Goal: Information Seeking & Learning: Check status

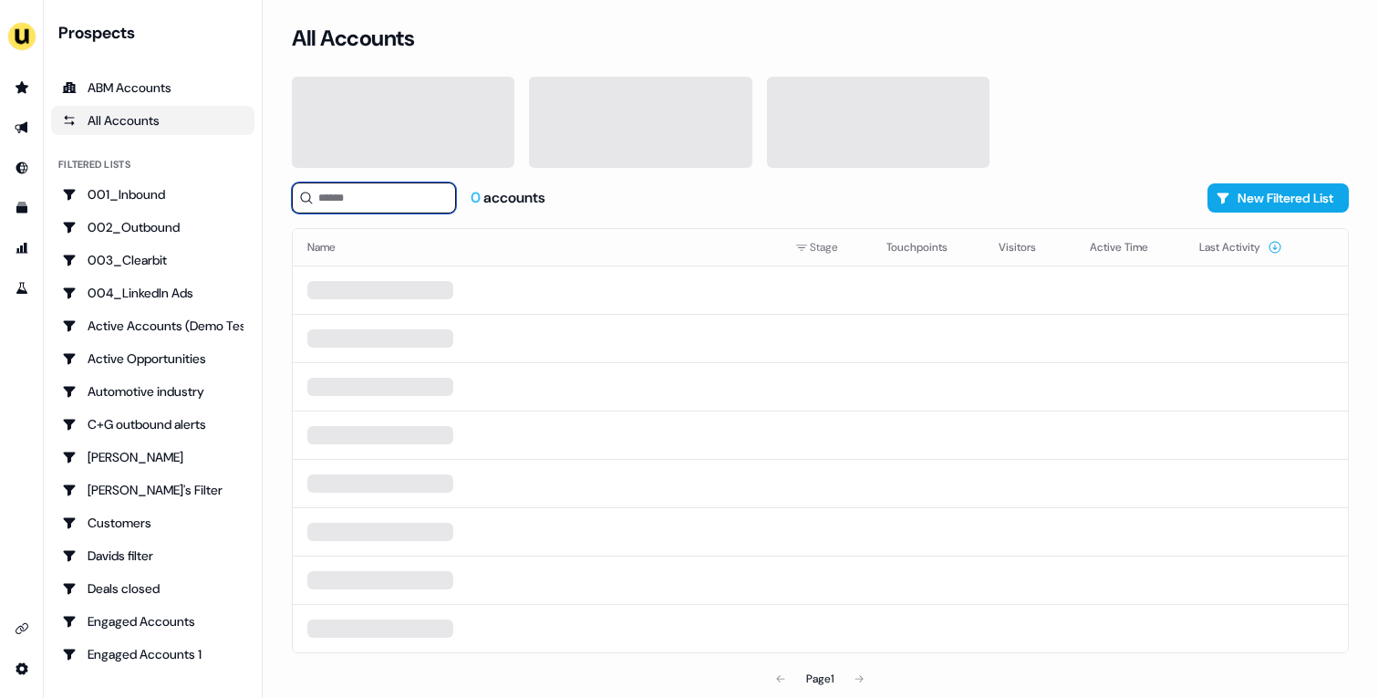
click at [385, 194] on input at bounding box center [374, 197] width 164 height 31
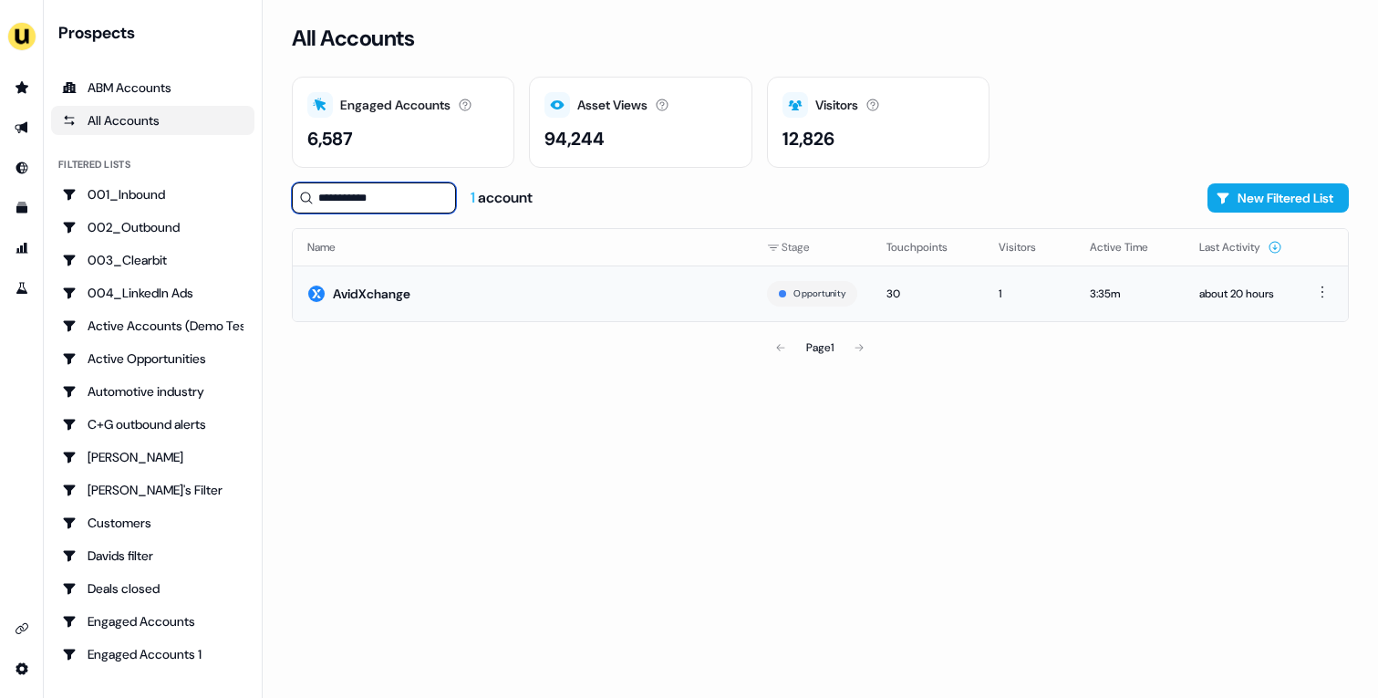
type input "**********"
click at [569, 279] on td "AvidXchange" at bounding box center [523, 293] width 460 height 56
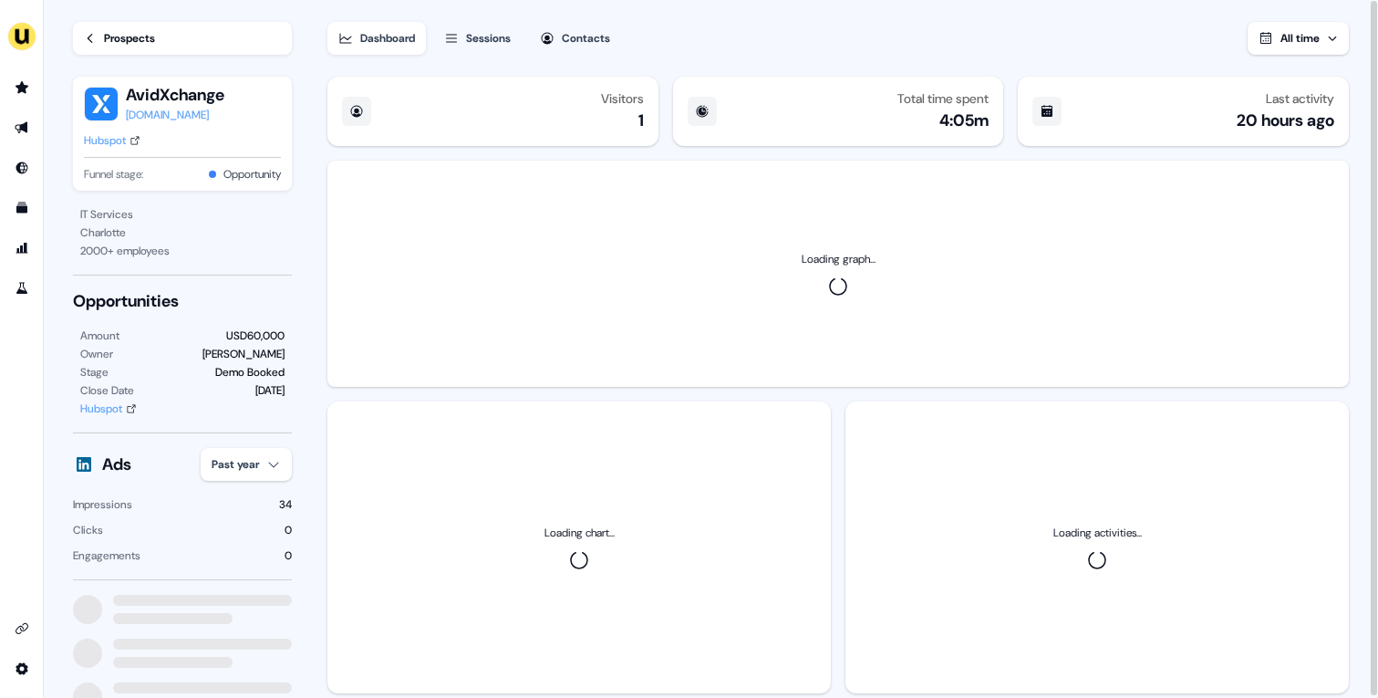
scroll to position [45, 0]
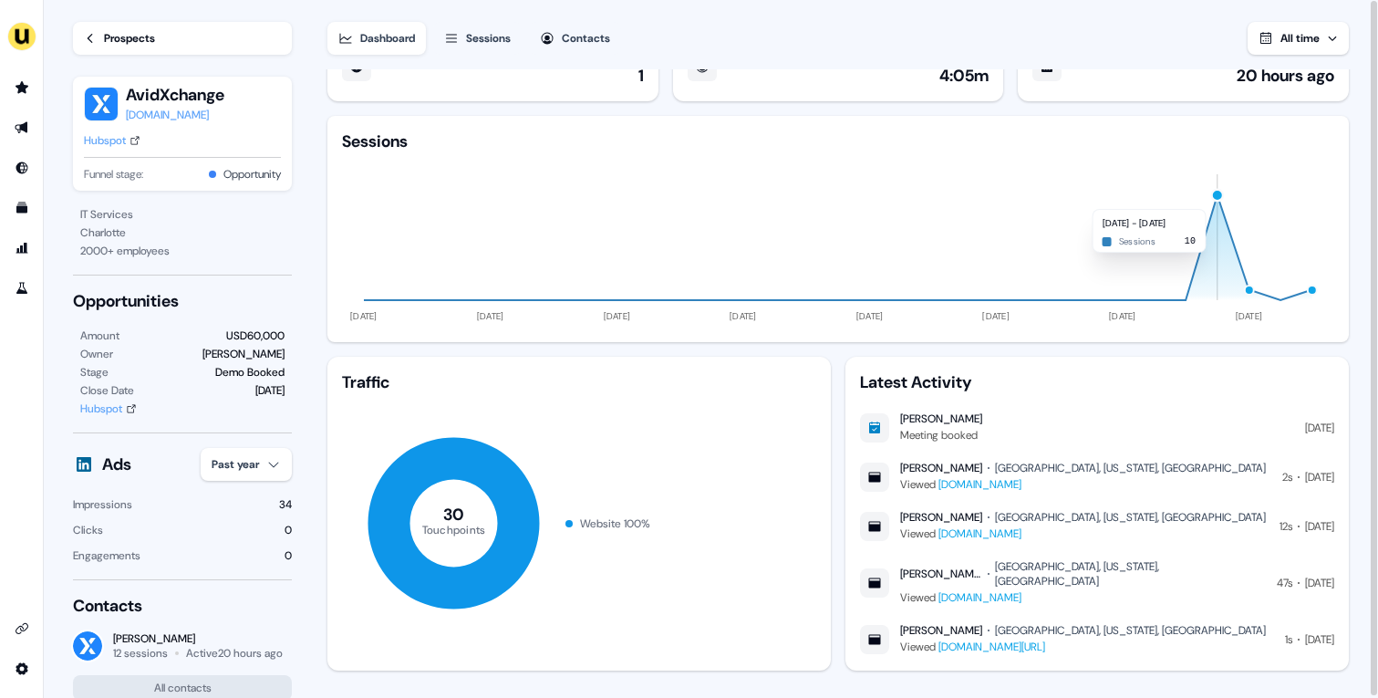
click at [1215, 200] on div "button" at bounding box center [1218, 196] width 14 height 14
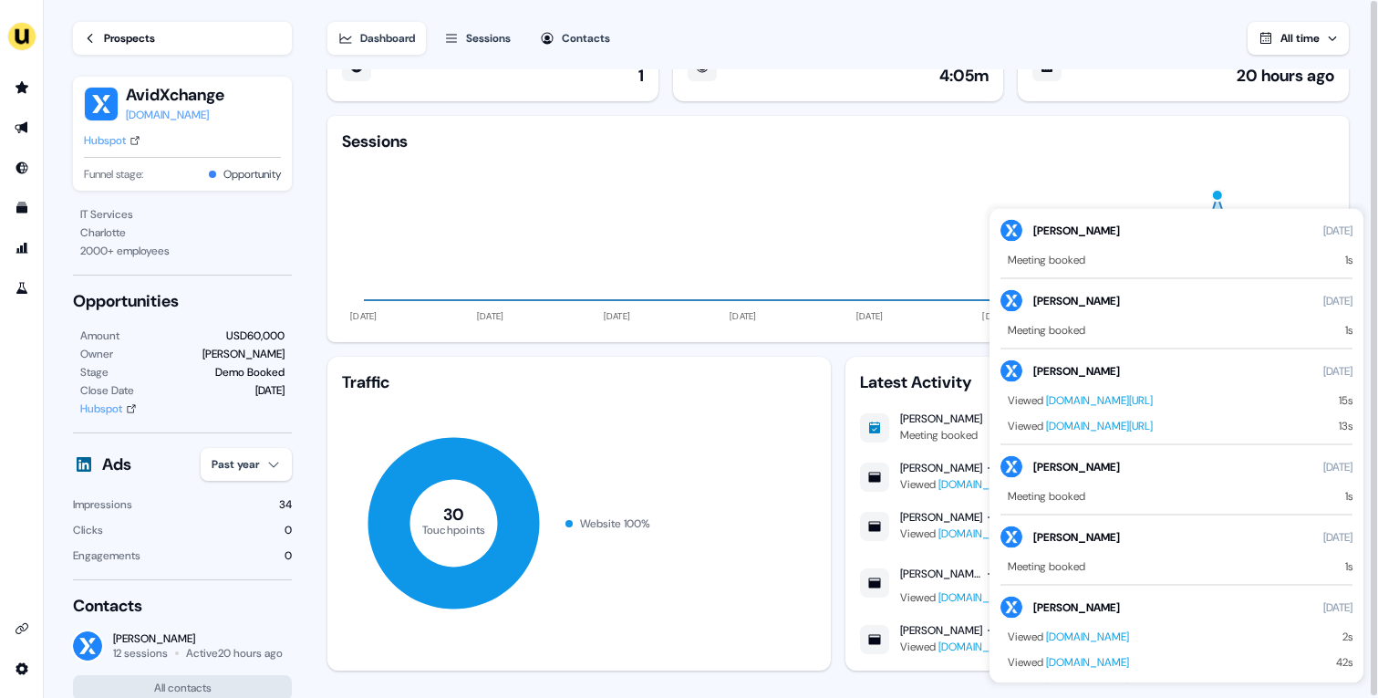
click at [1215, 200] on div "button" at bounding box center [1218, 196] width 14 height 14
click at [1231, 134] on div "Sessions" at bounding box center [838, 141] width 992 height 22
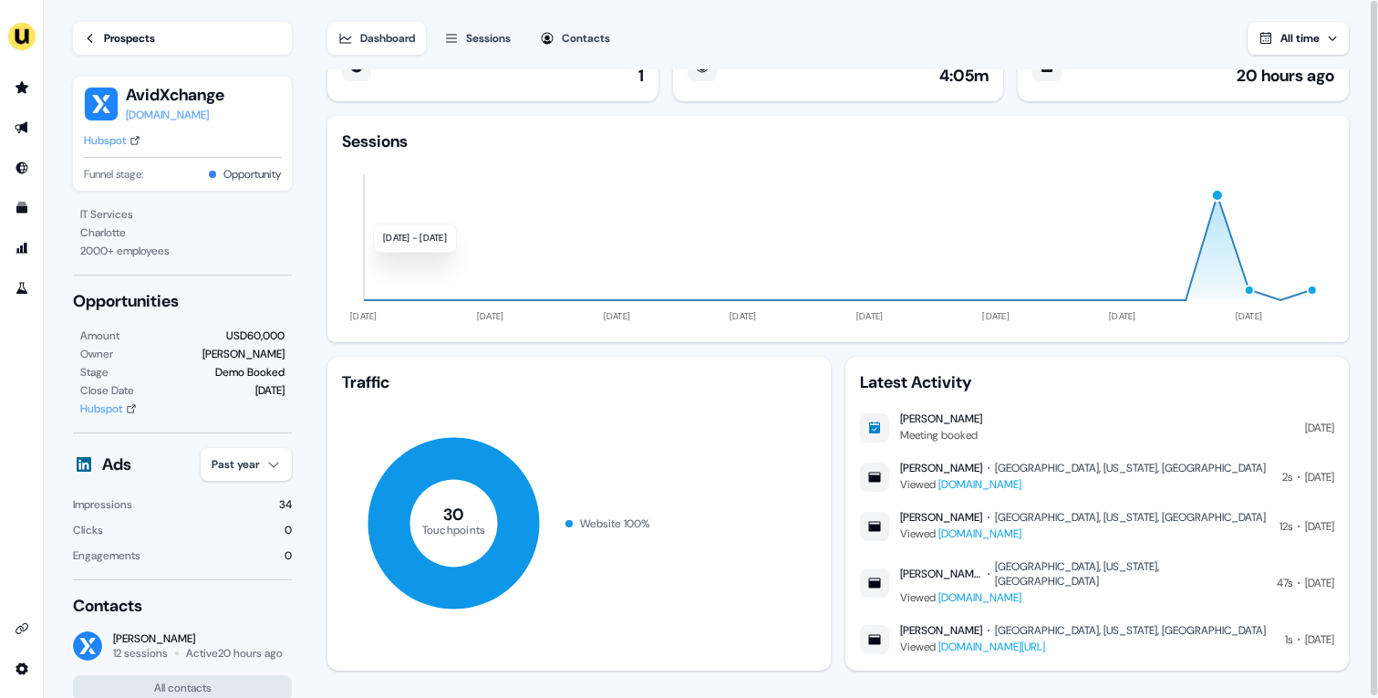
scroll to position [0, 0]
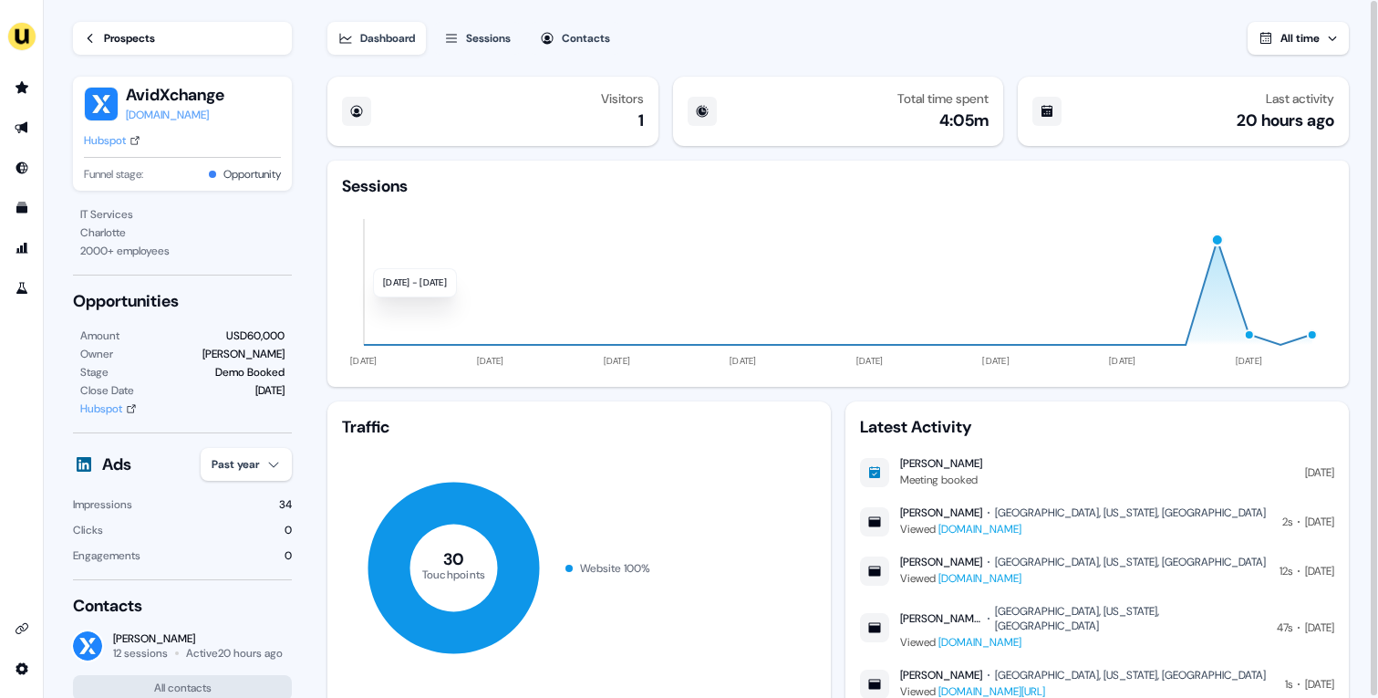
click at [1309, 37] on span "All time" at bounding box center [1299, 38] width 39 height 15
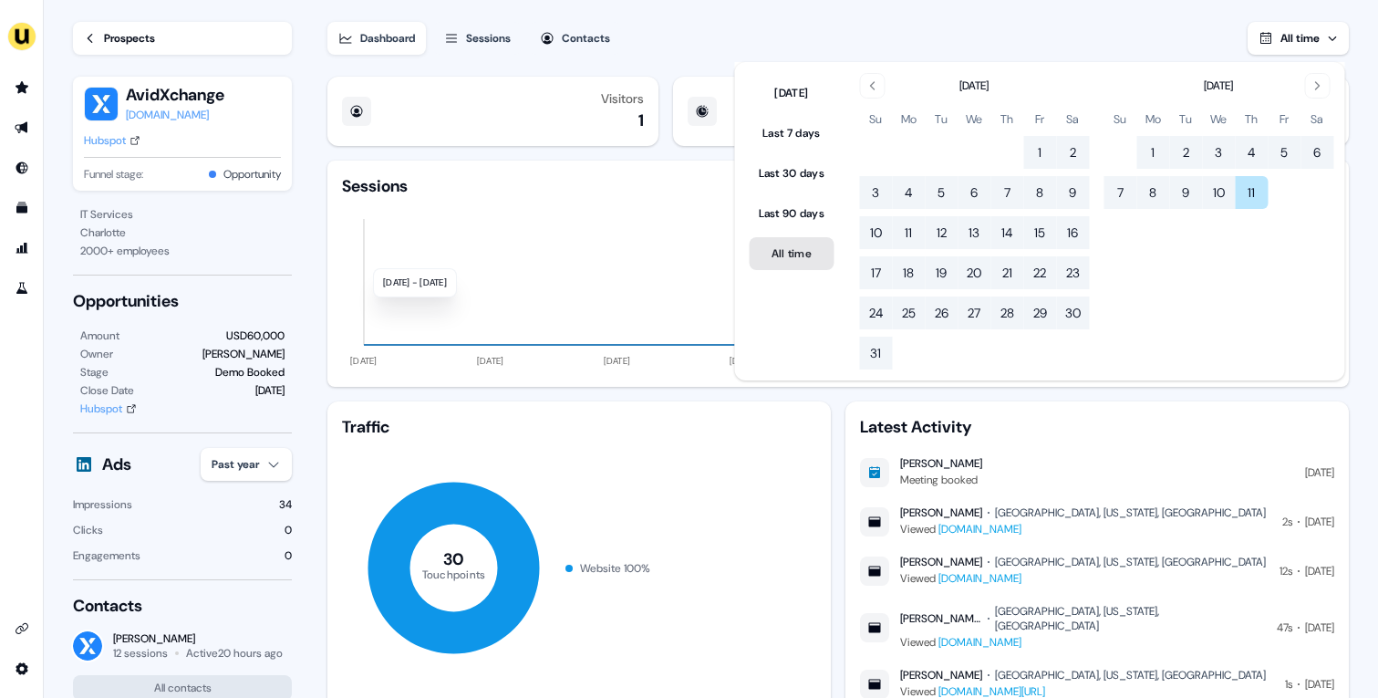
click at [810, 256] on button "All time" at bounding box center [792, 253] width 85 height 33
click at [802, 89] on button "Today" at bounding box center [792, 93] width 85 height 33
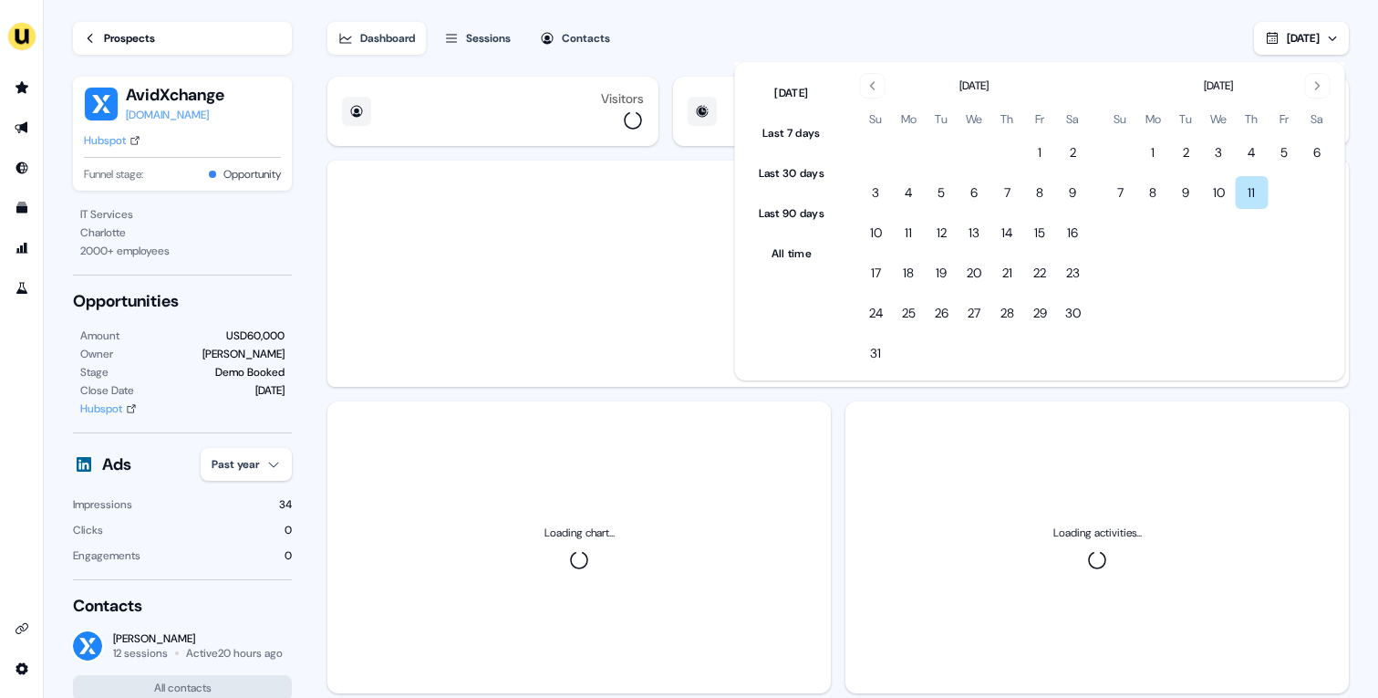
click at [893, 81] on div "August 2025" at bounding box center [974, 84] width 230 height 22
click at [879, 85] on icon "Go to the Previous Month" at bounding box center [871, 85] width 15 height 15
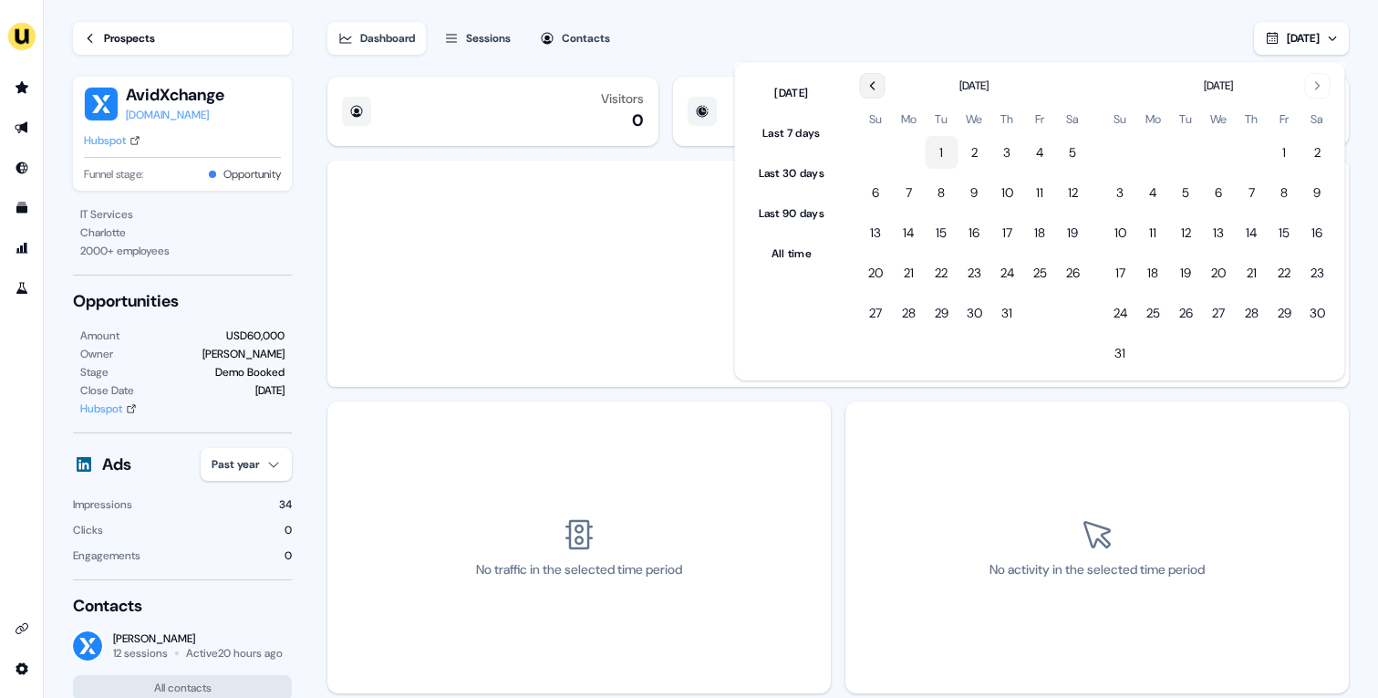
click at [940, 155] on button "1" at bounding box center [941, 152] width 33 height 33
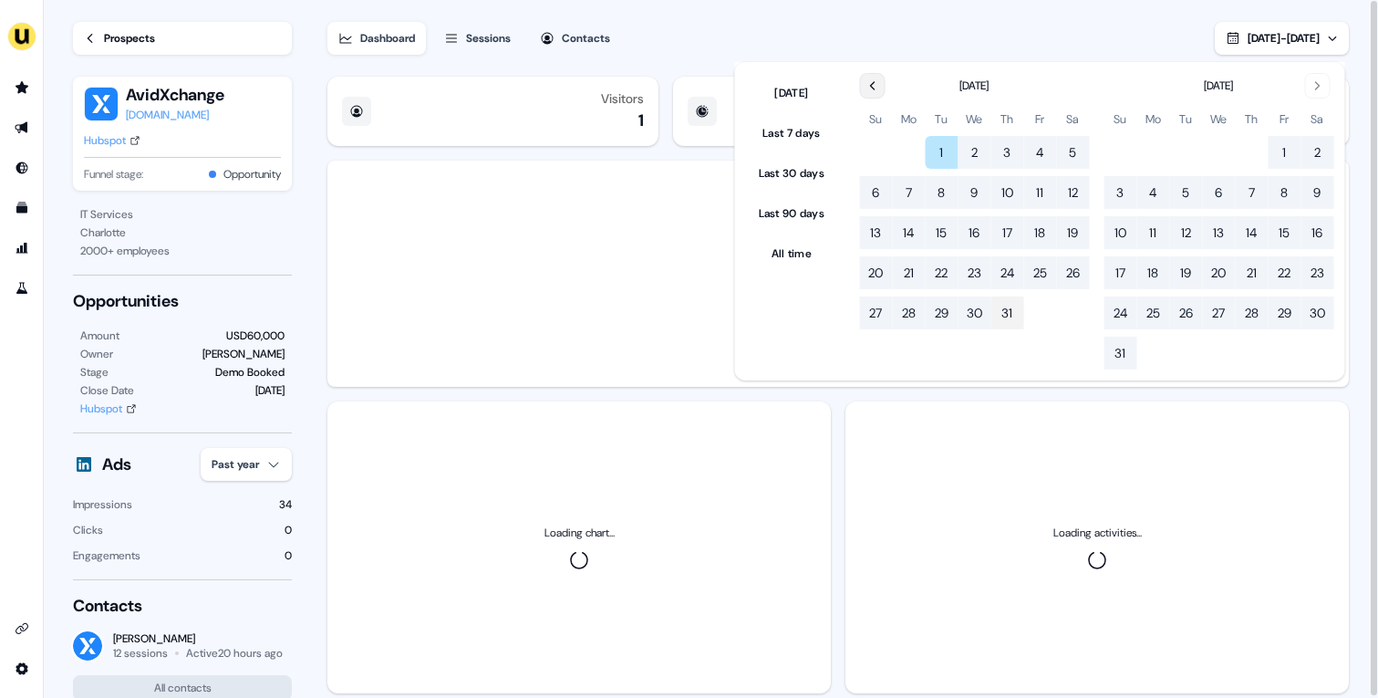
click at [996, 316] on button "31" at bounding box center [1006, 312] width 33 height 33
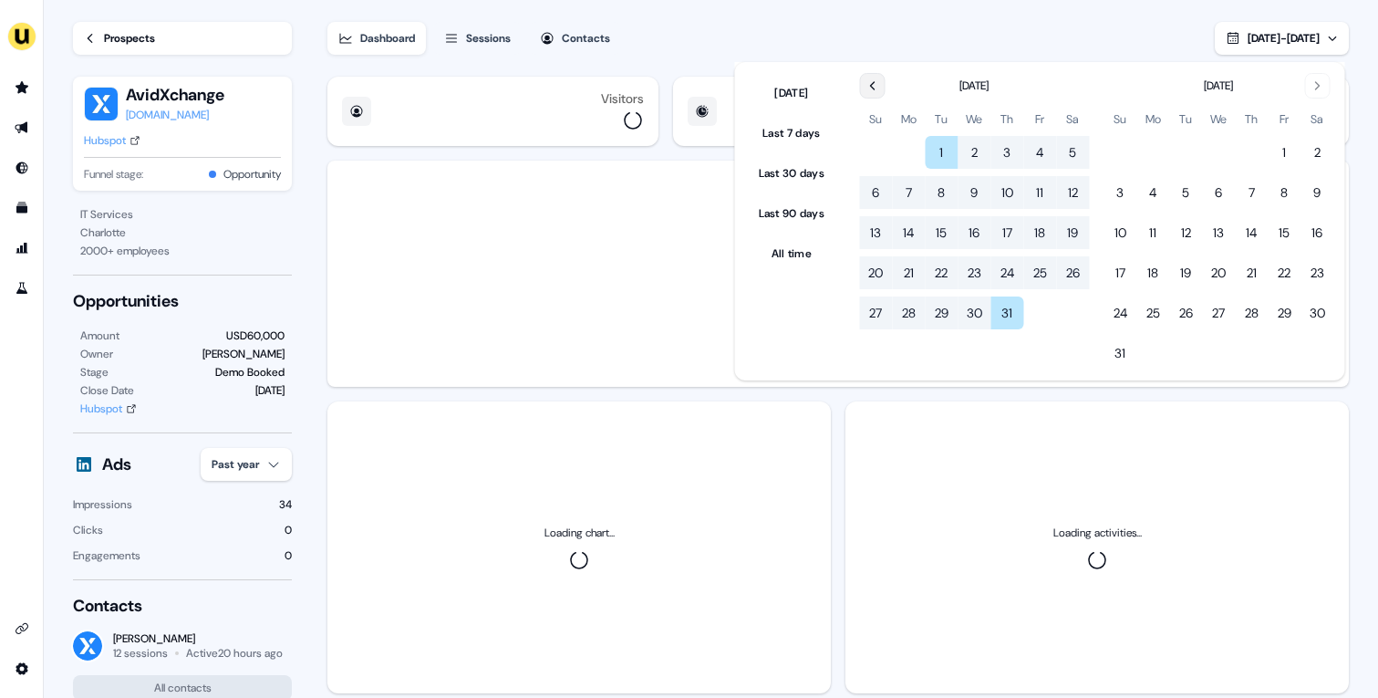
click at [1047, 12] on div "Dashboard Sessions Contacts Jul 01, 2025 - Jul 31, 2025" at bounding box center [837, 27] width 1021 height 55
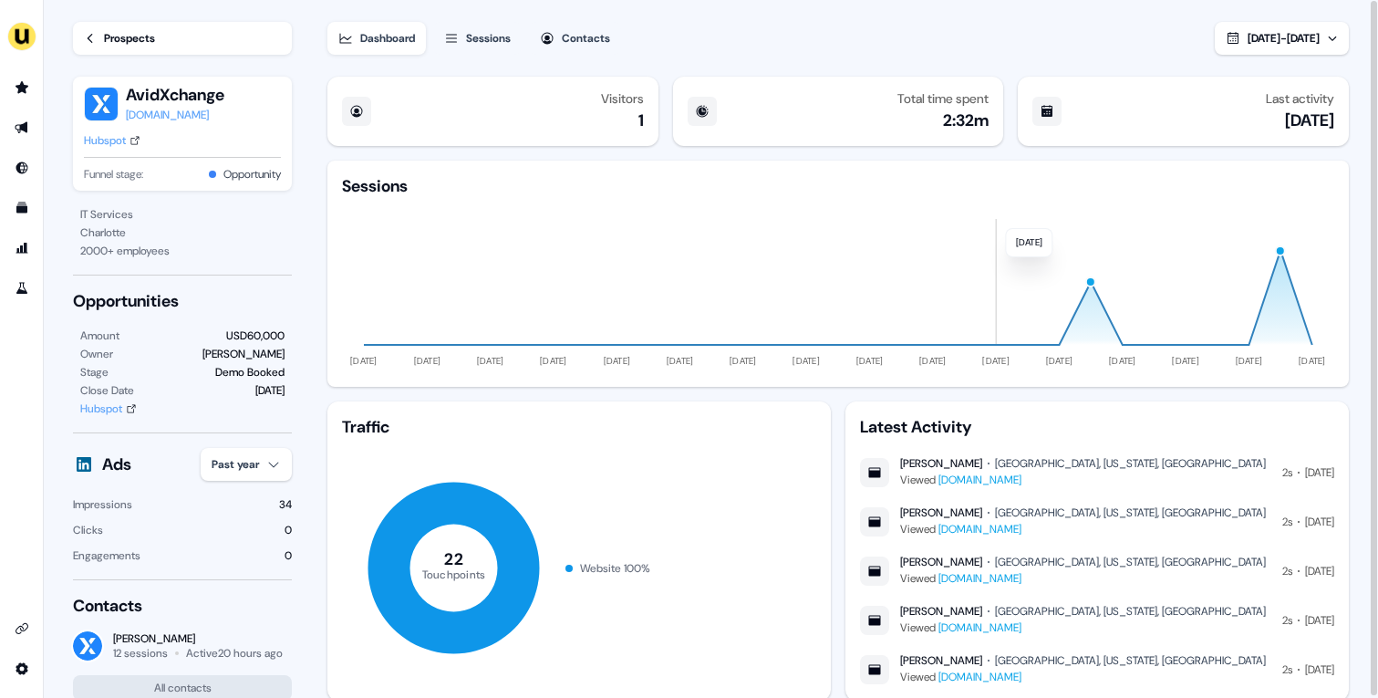
scroll to position [2, 0]
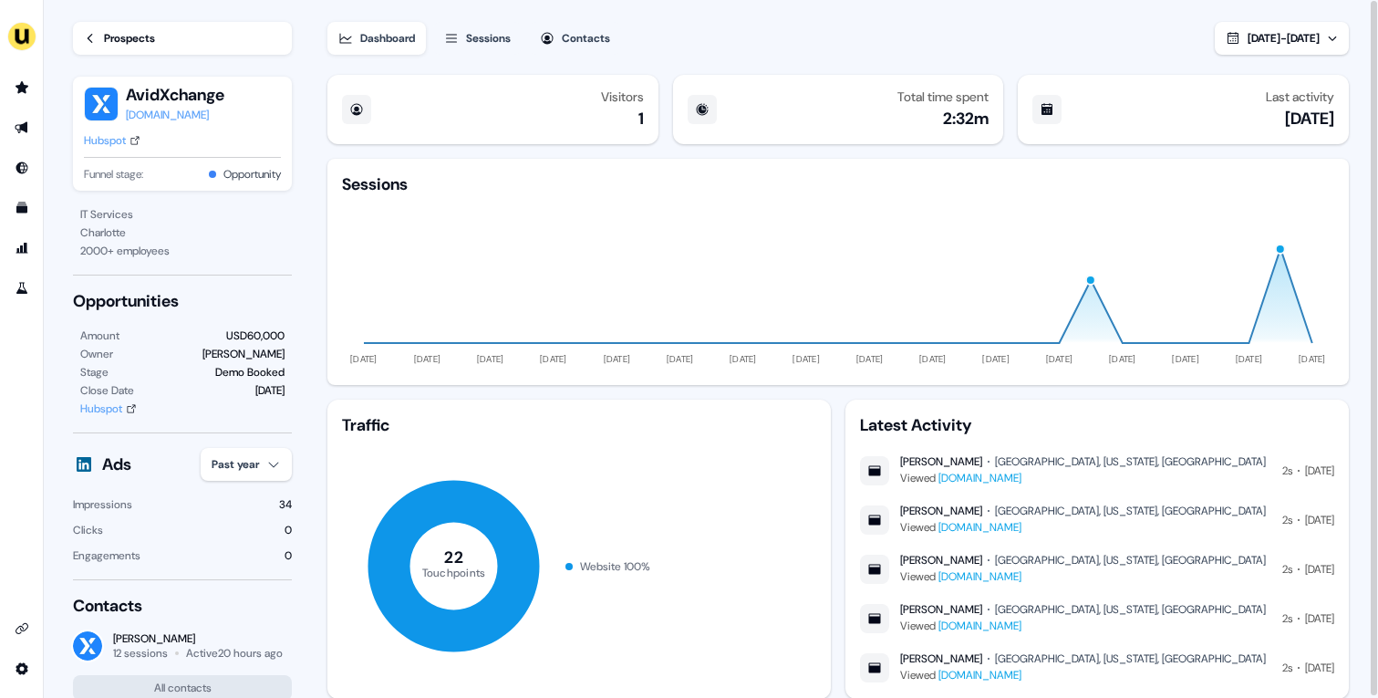
click at [180, 36] on link "Prospects" at bounding box center [182, 38] width 219 height 33
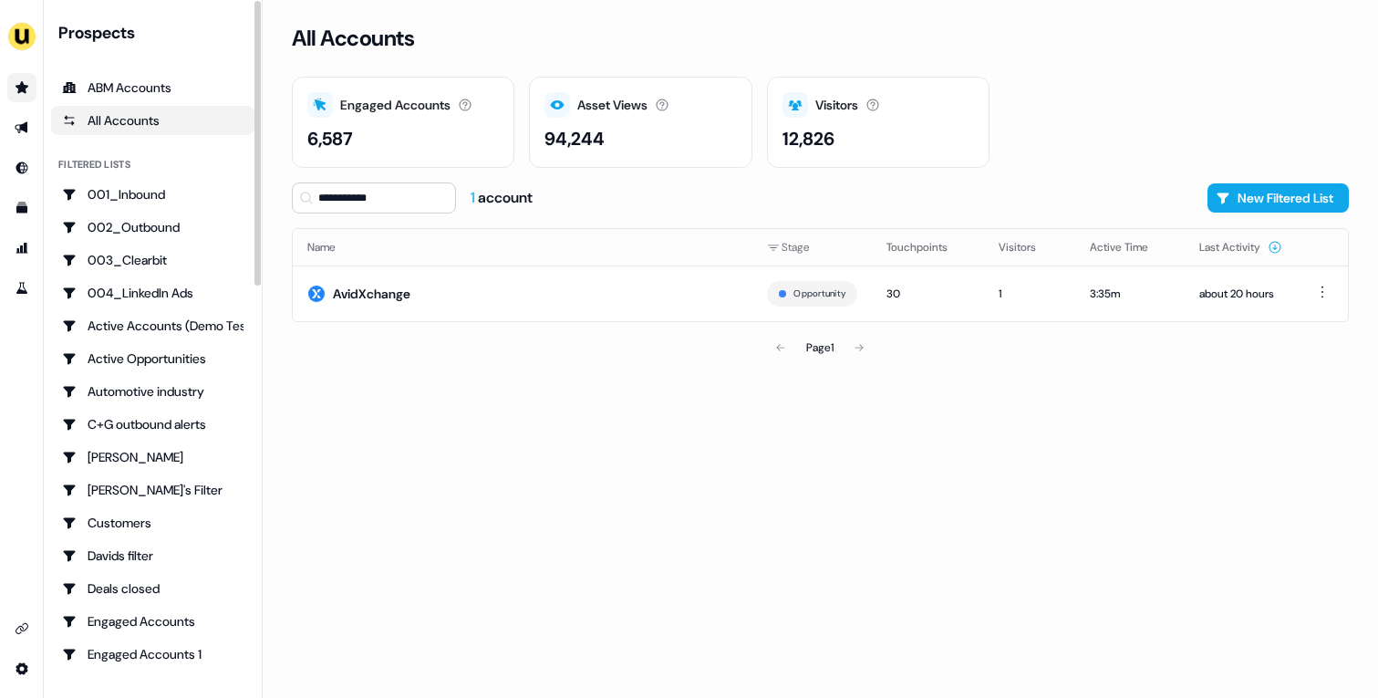
click at [21, 91] on icon "Go to prospects" at bounding box center [22, 87] width 13 height 12
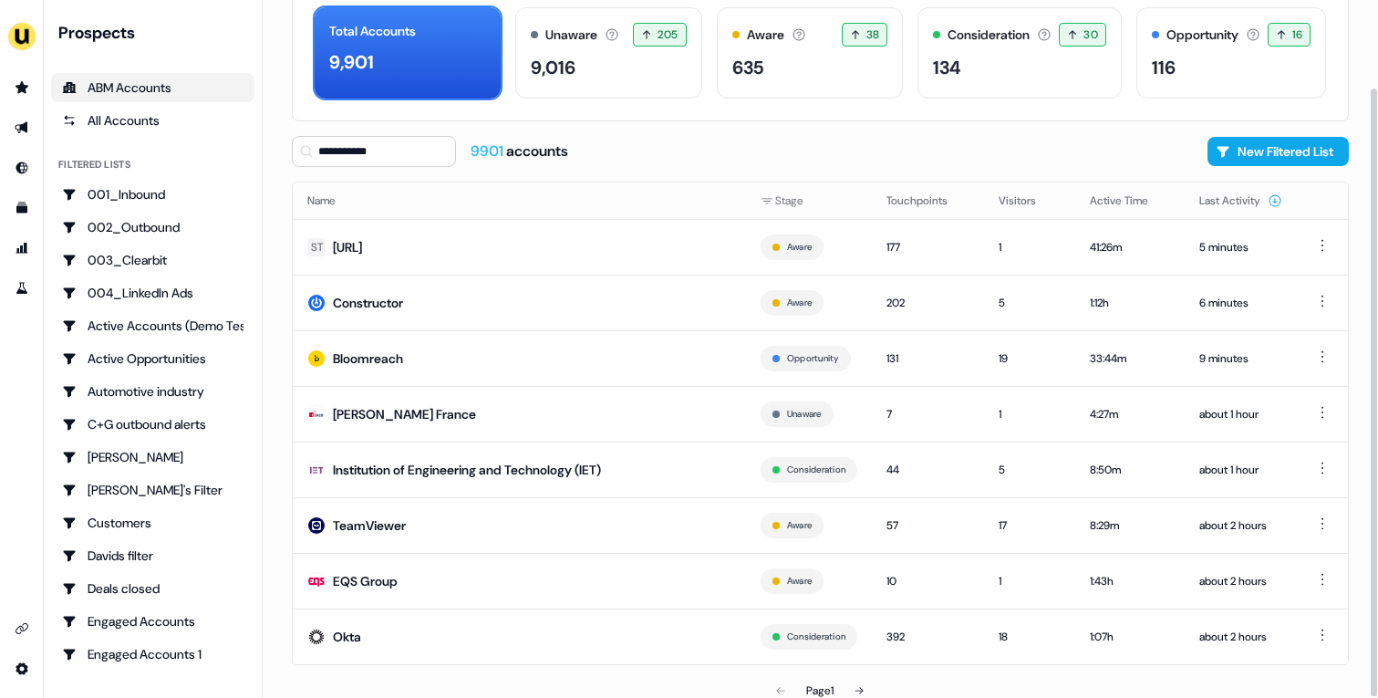
scroll to position [100, 0]
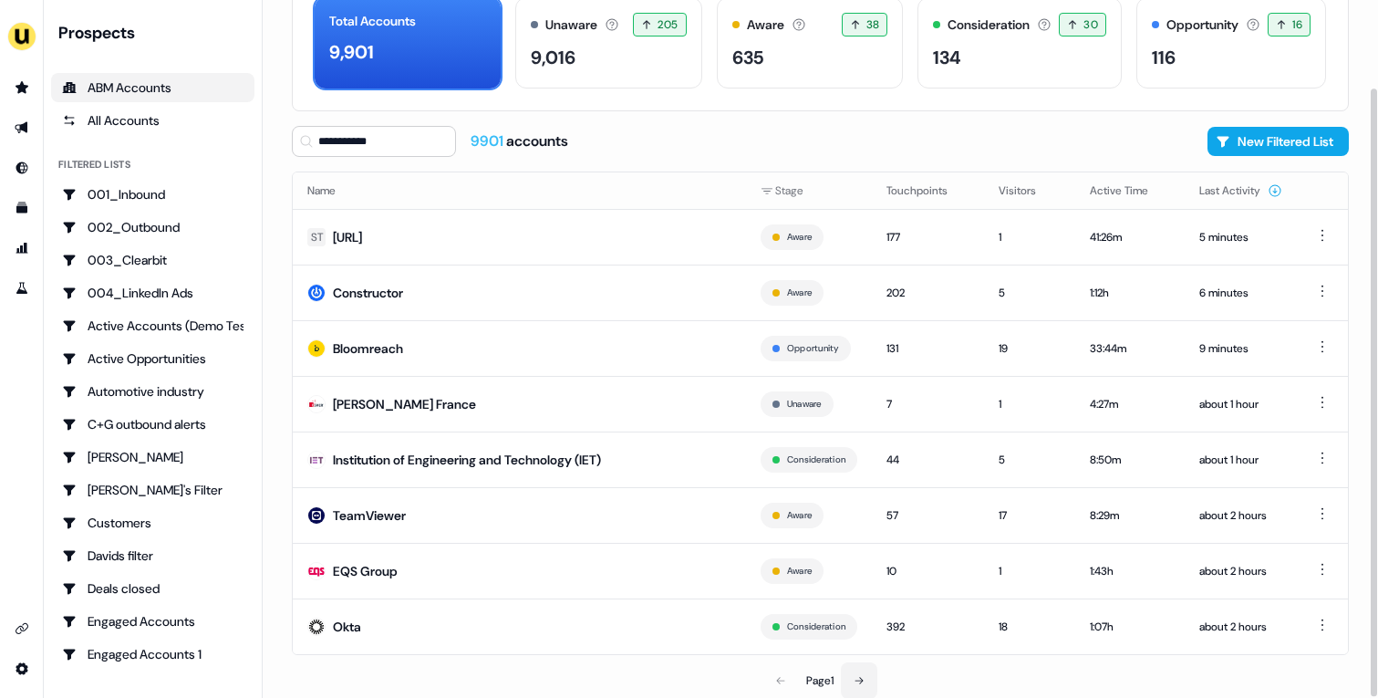
click at [850, 678] on button at bounding box center [859, 680] width 36 height 36
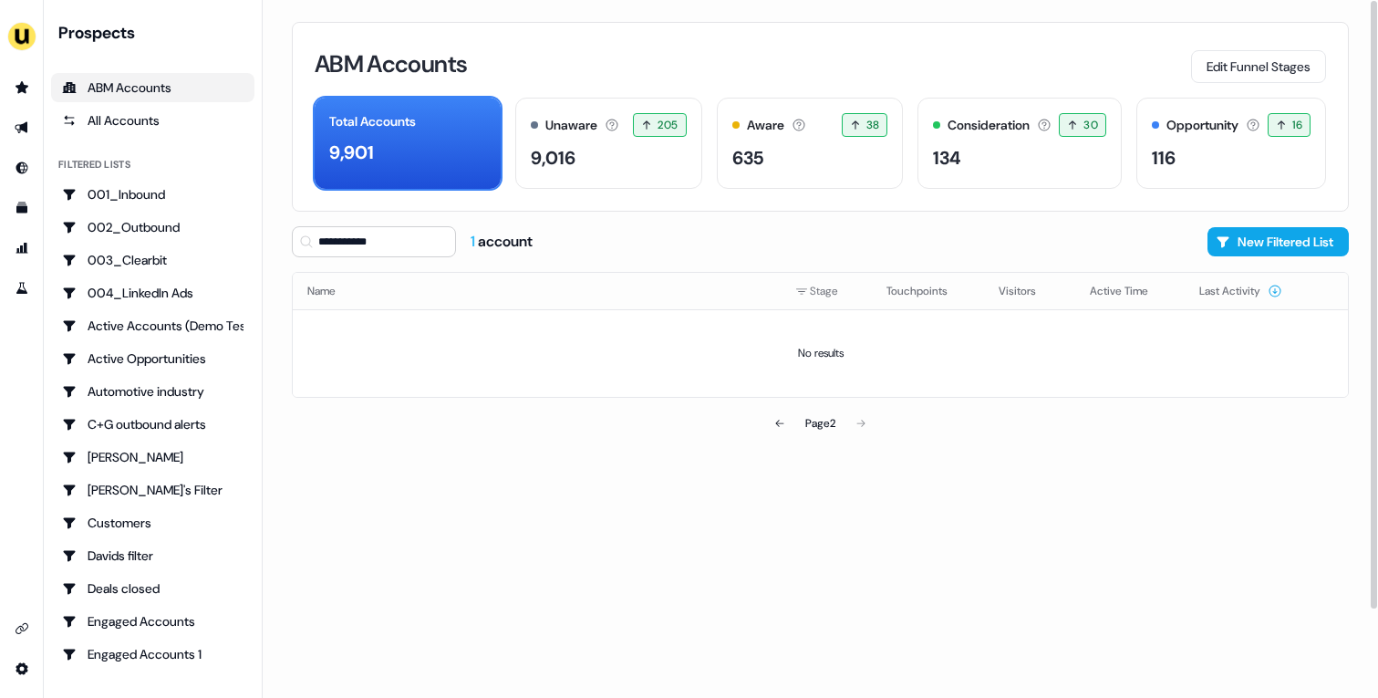
click at [419, 260] on div "**********" at bounding box center [820, 333] width 1057 height 215
click at [419, 252] on input "**********" at bounding box center [374, 241] width 164 height 31
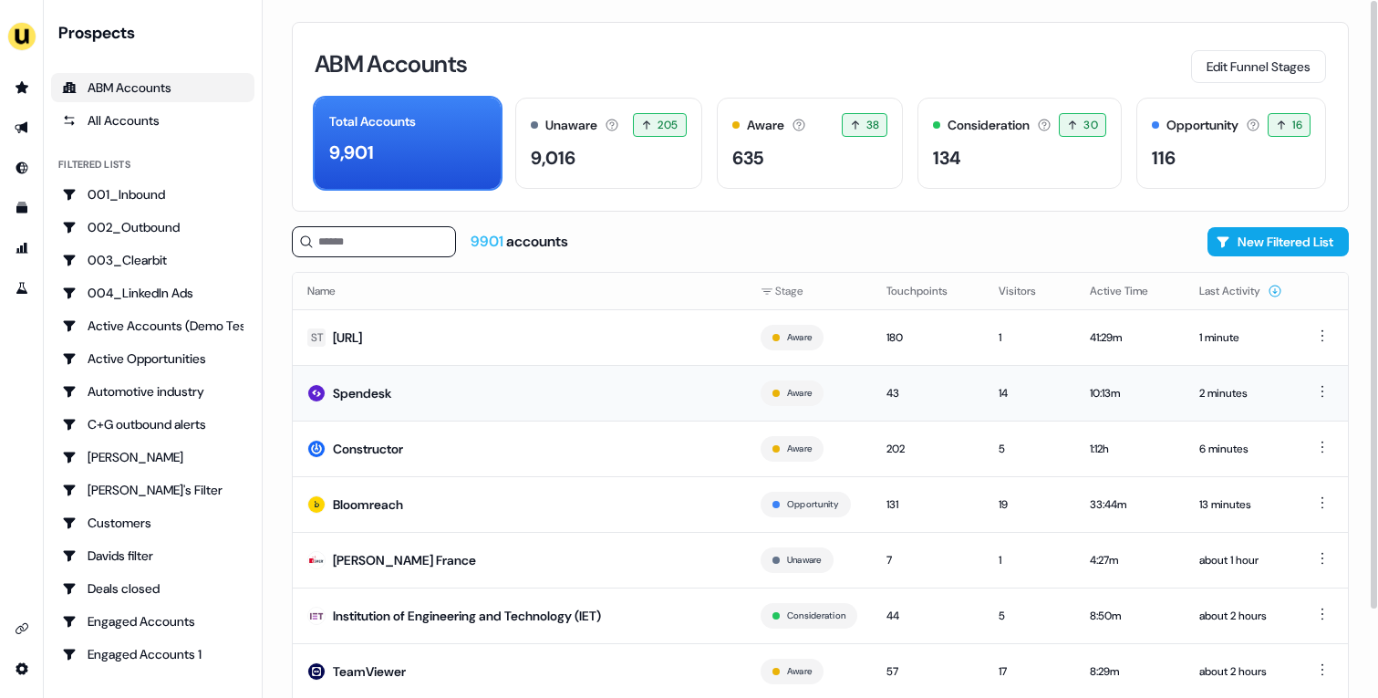
click at [661, 389] on td "Spendesk" at bounding box center [519, 393] width 453 height 56
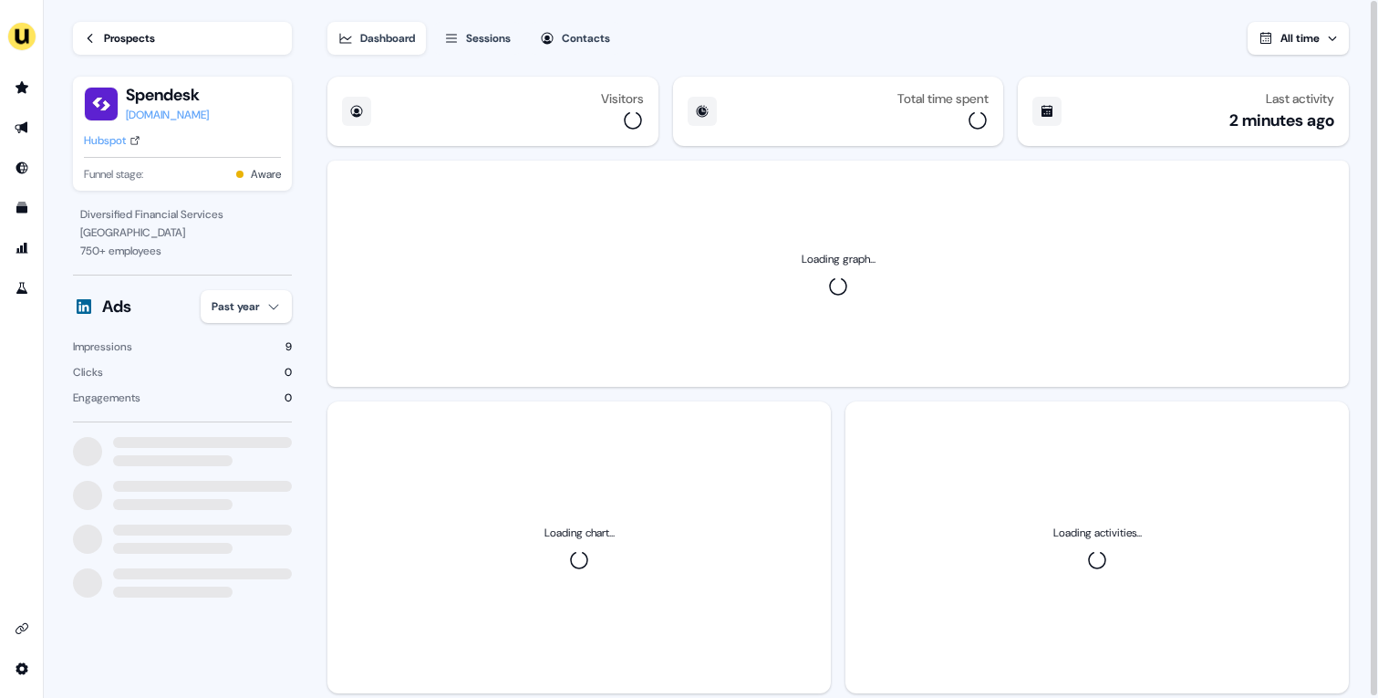
scroll to position [45, 0]
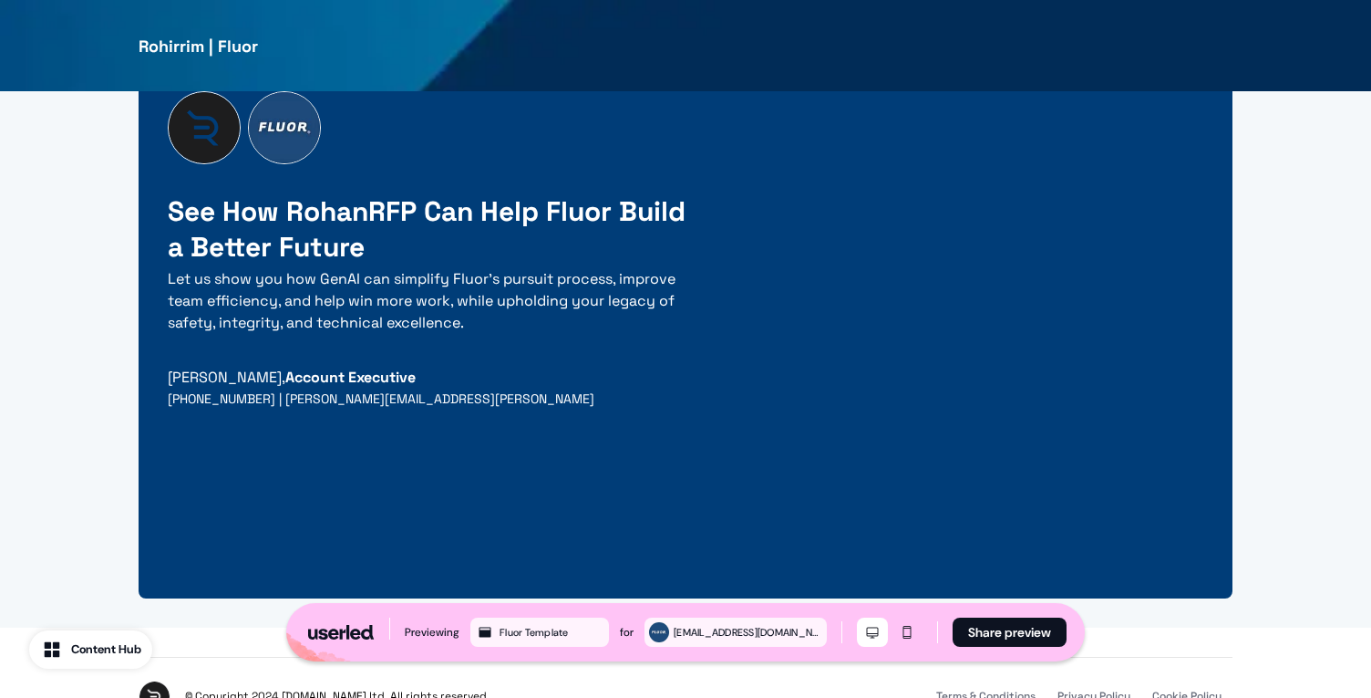
scroll to position [4883, 0]
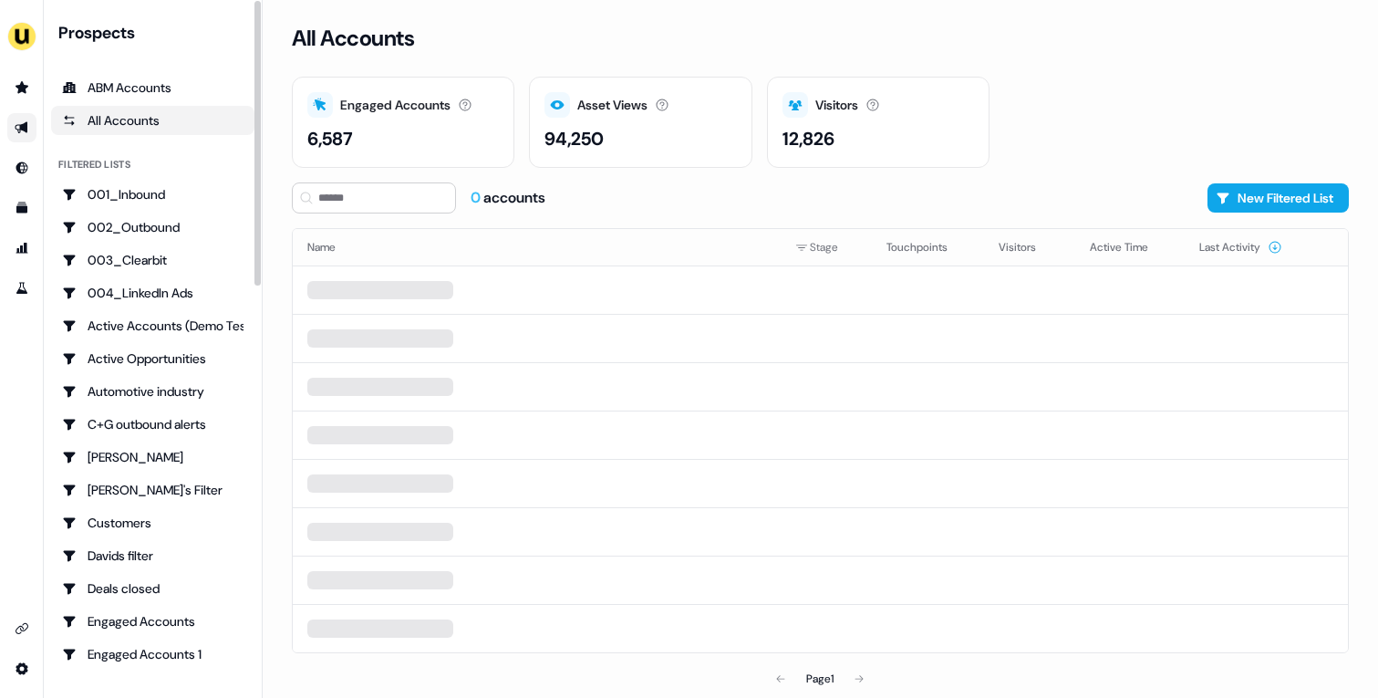
click at [17, 129] on icon "Go to outbound experience" at bounding box center [22, 127] width 15 height 15
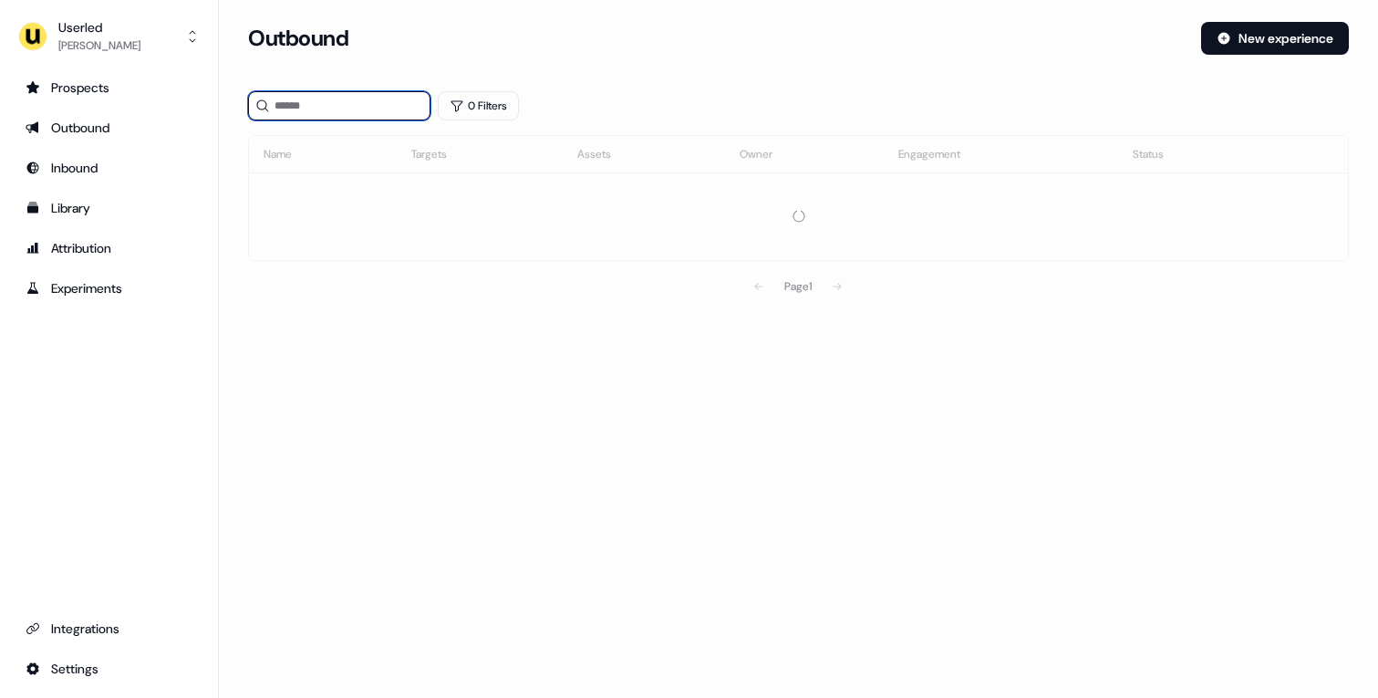
click at [369, 99] on input at bounding box center [339, 105] width 182 height 29
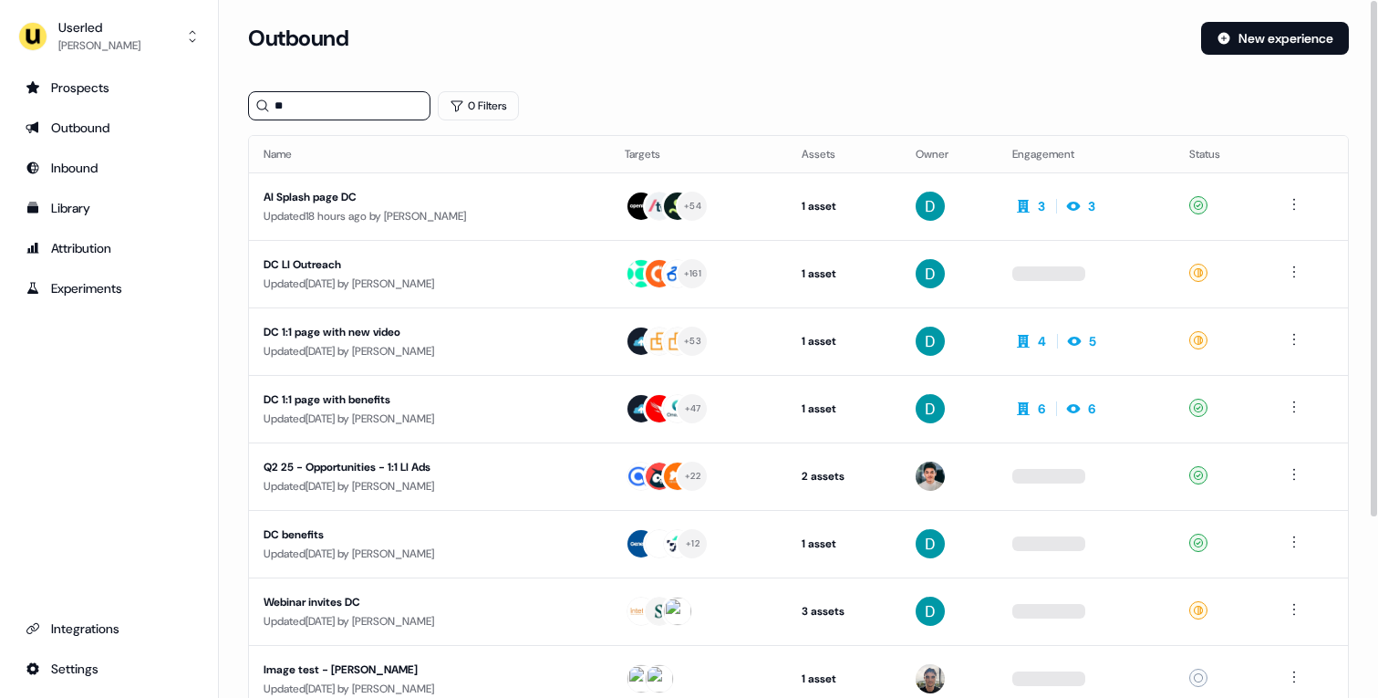
click at [563, 91] on div "** 0 Filters" at bounding box center [798, 105] width 1101 height 29
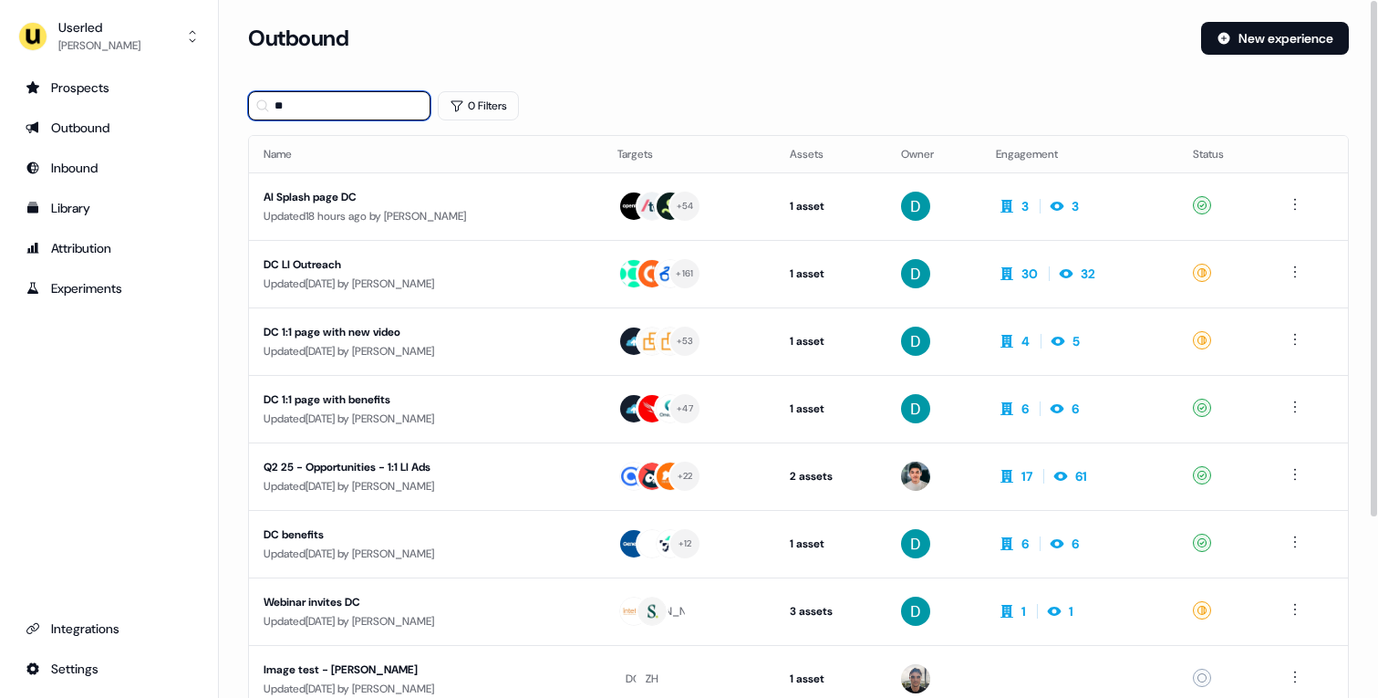
click at [369, 100] on input "**" at bounding box center [339, 105] width 182 height 29
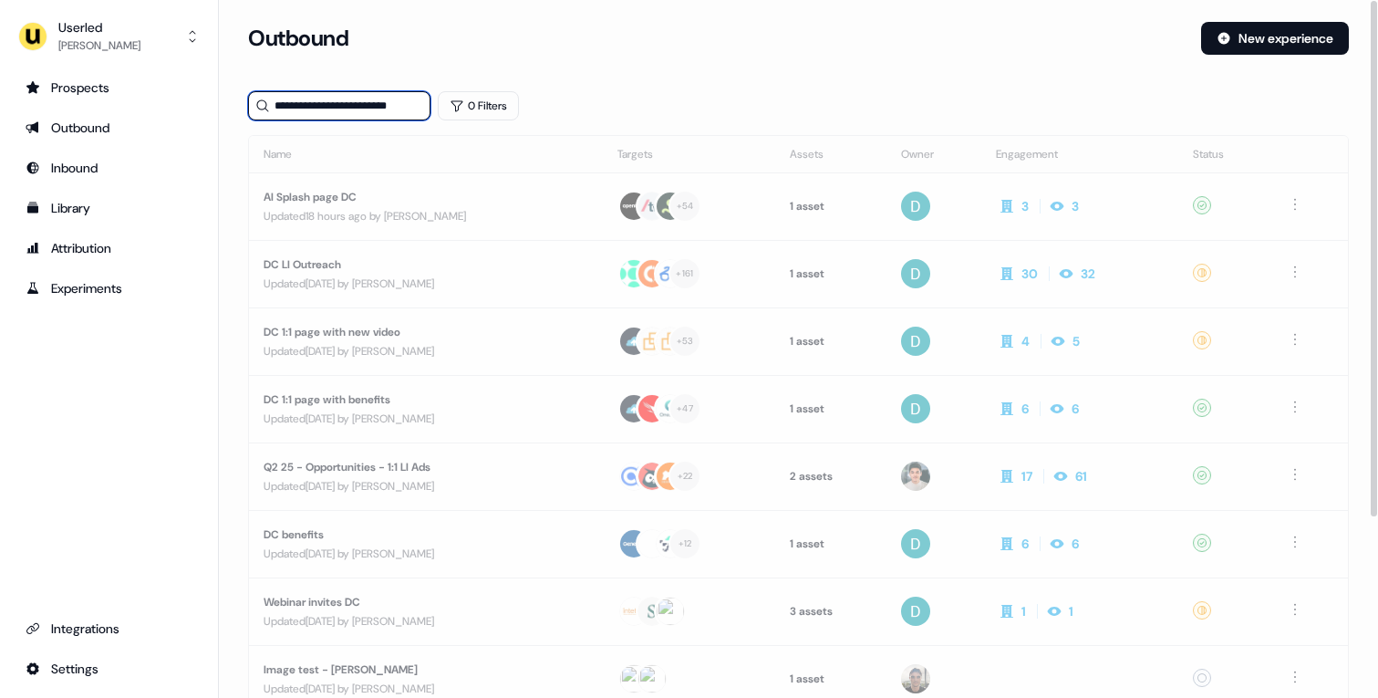
type input "**********"
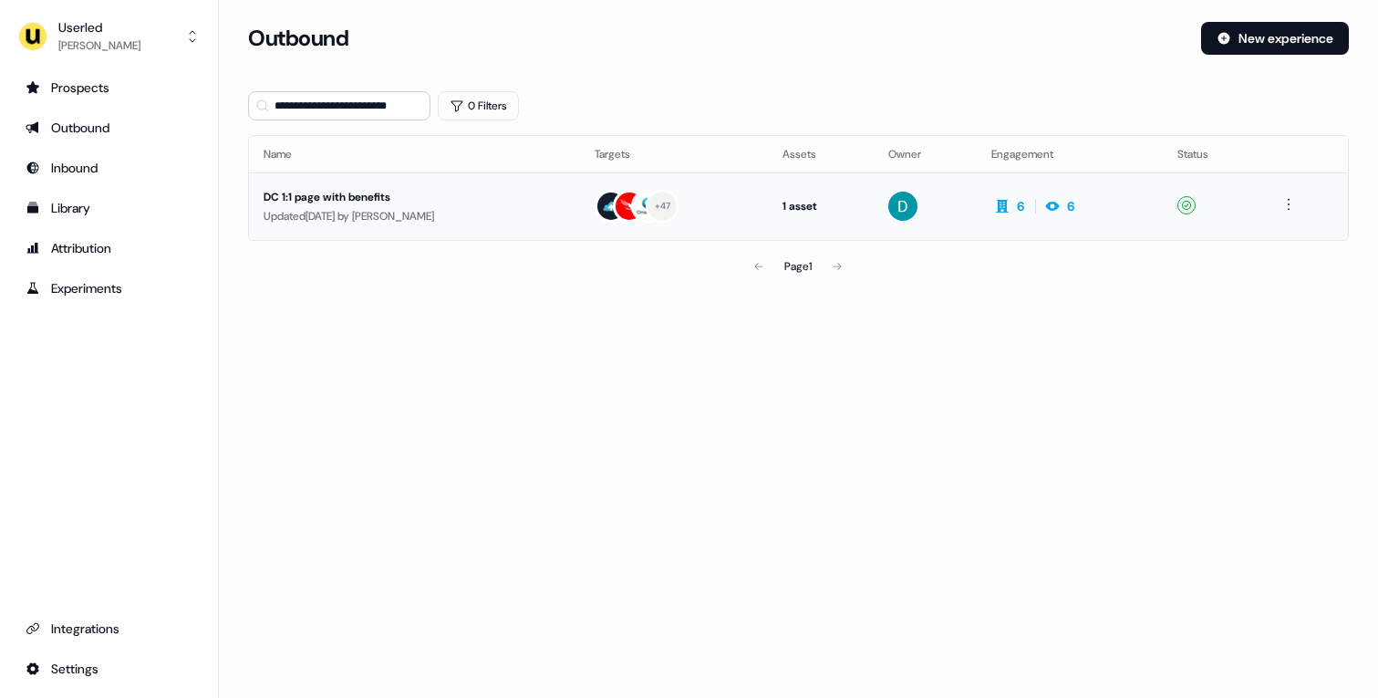
click at [514, 196] on div "DC 1:1 page with benefits" at bounding box center [415, 197] width 302 height 18
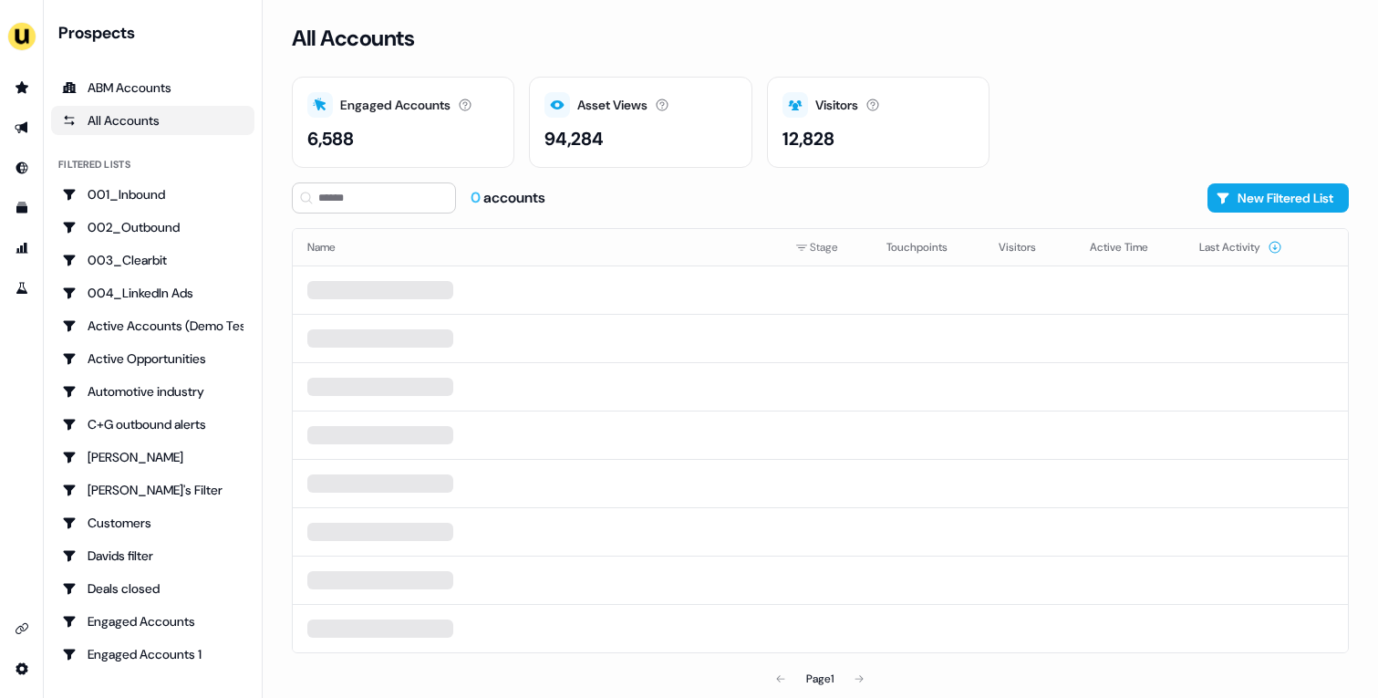
click at [927, 152] on div "Visitors Number of unique visitors. 12,828" at bounding box center [878, 122] width 222 height 91
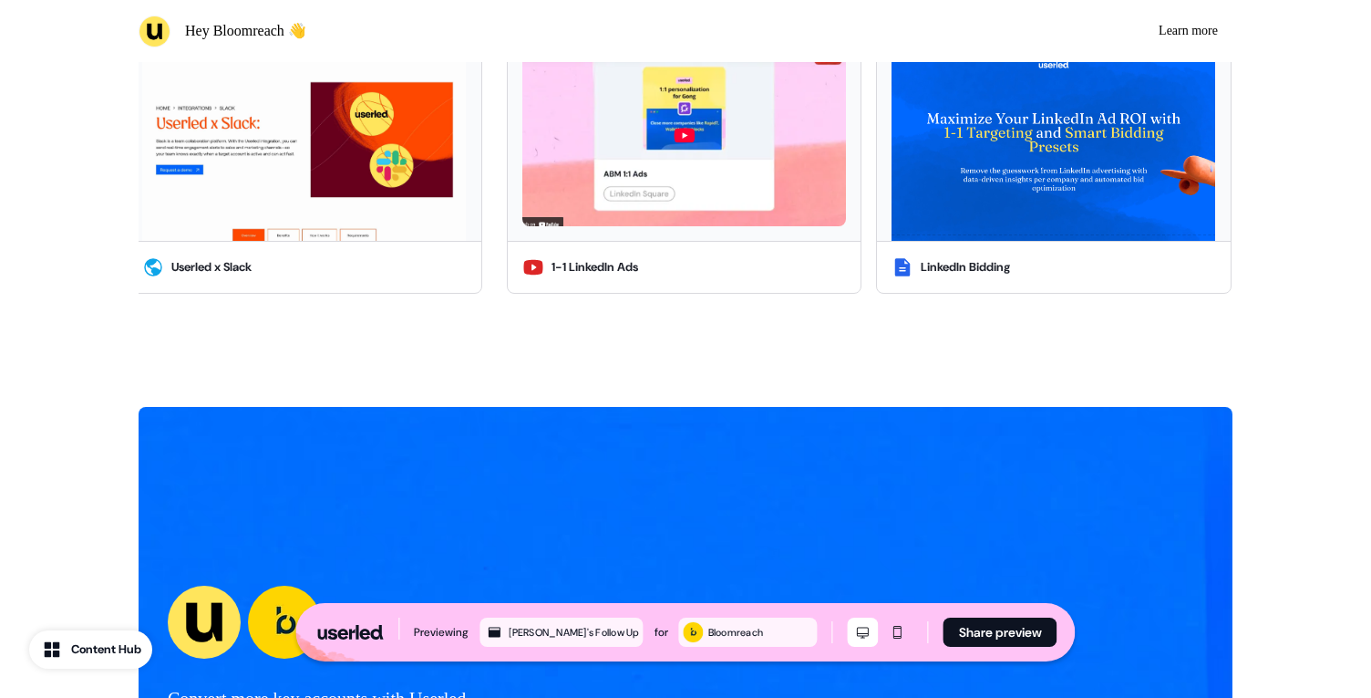
scroll to position [4866, 0]
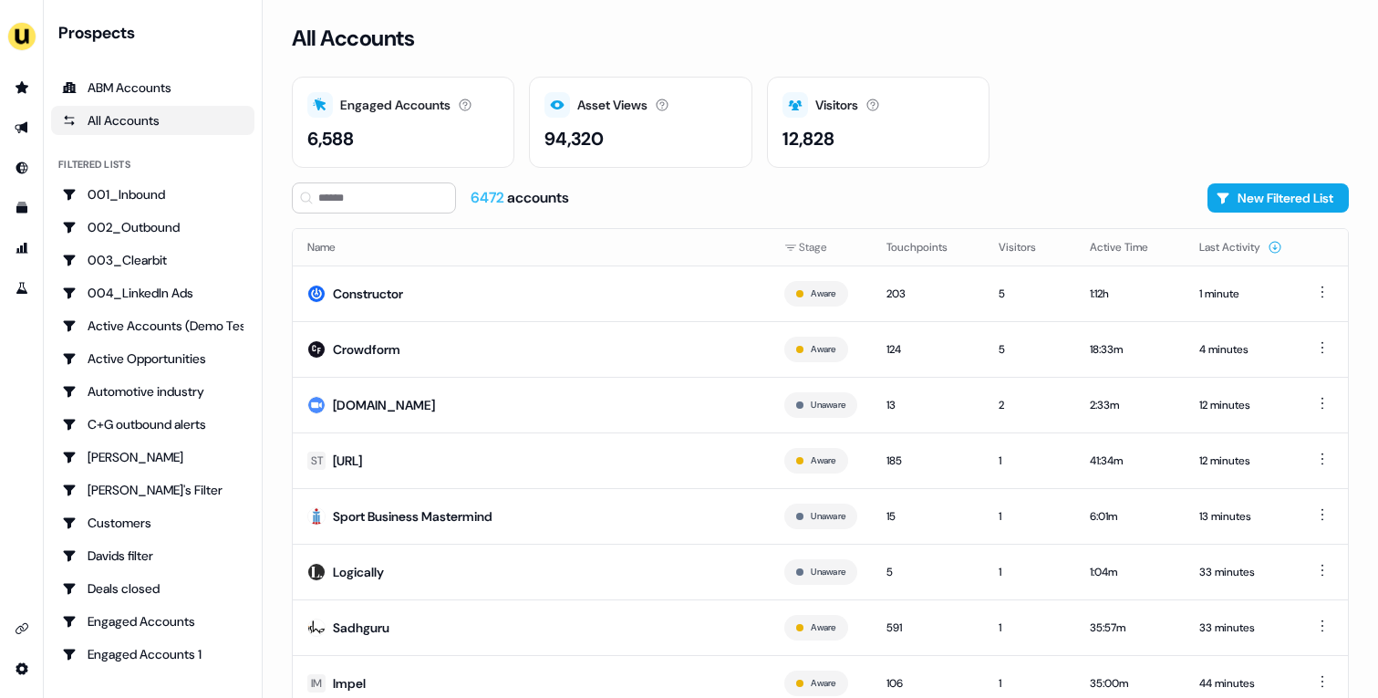
scroll to position [57, 0]
